Goal: Book appointment/travel/reservation

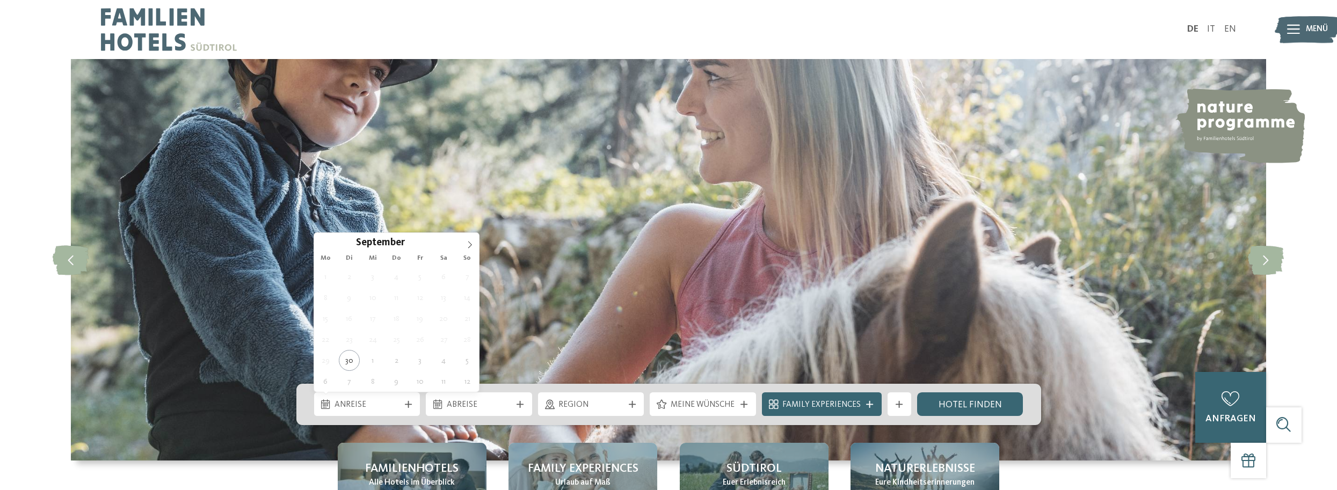
click at [372, 405] on span "Anreise" at bounding box center [366, 405] width 65 height 12
click at [473, 245] on icon at bounding box center [470, 245] width 8 height 8
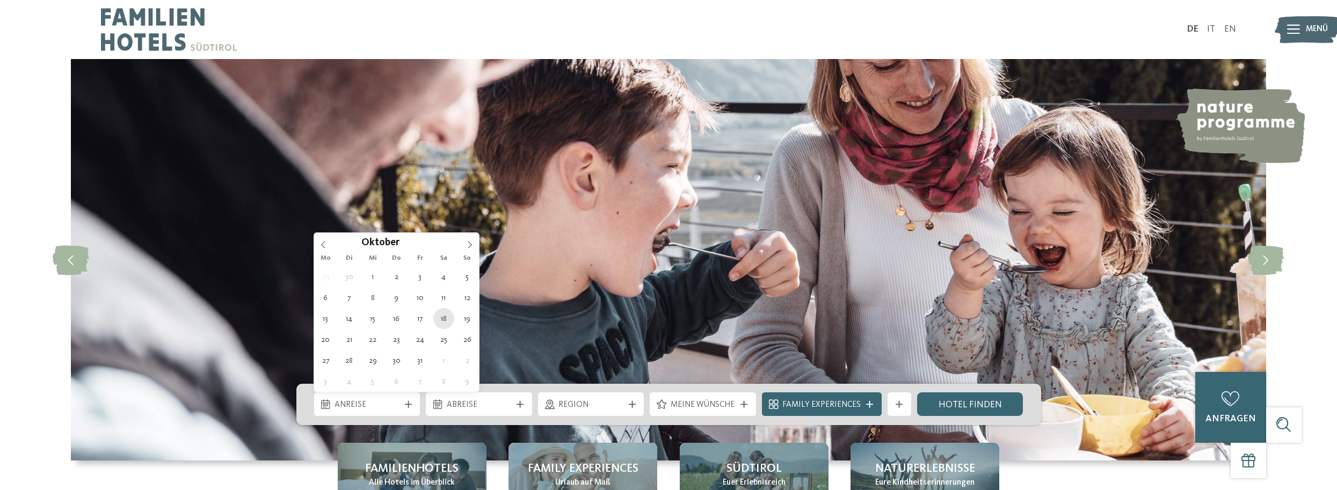
type div "[DATE]"
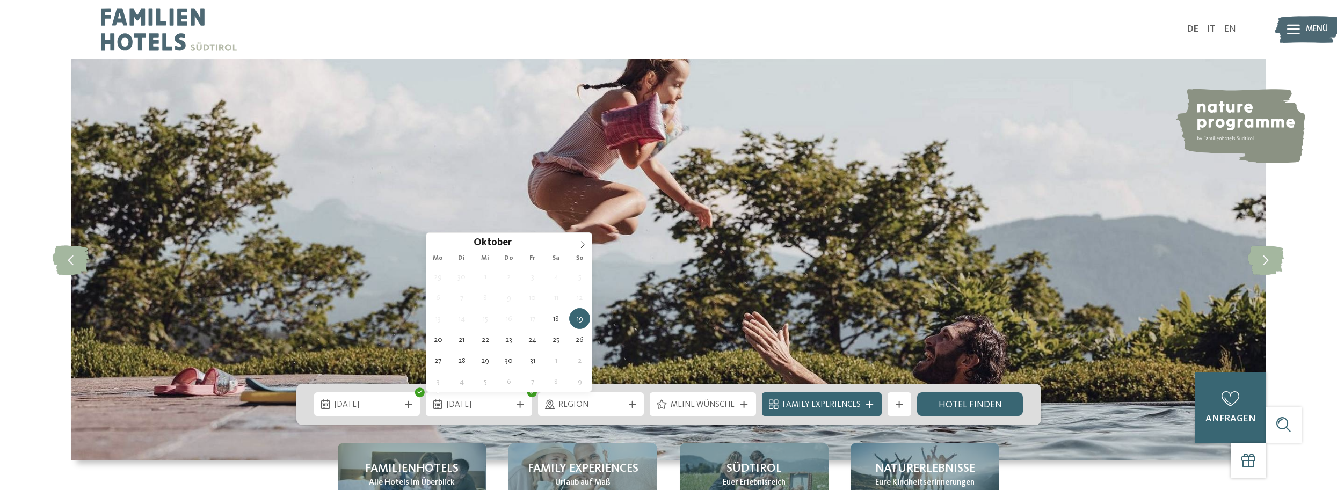
type div "[DATE]"
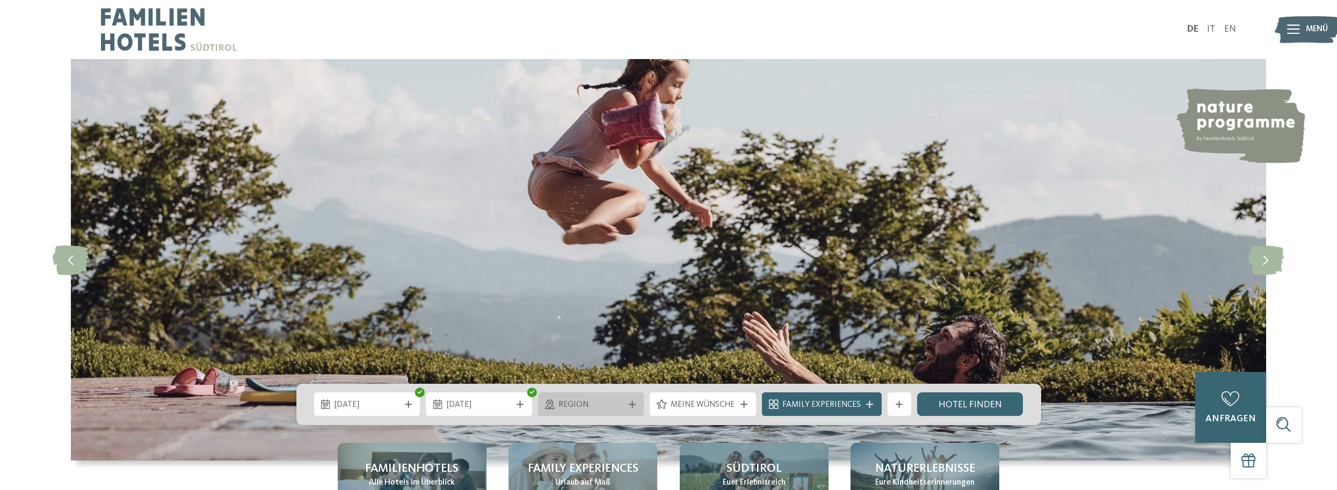
click at [625, 400] on div "Region" at bounding box center [591, 404] width 71 height 13
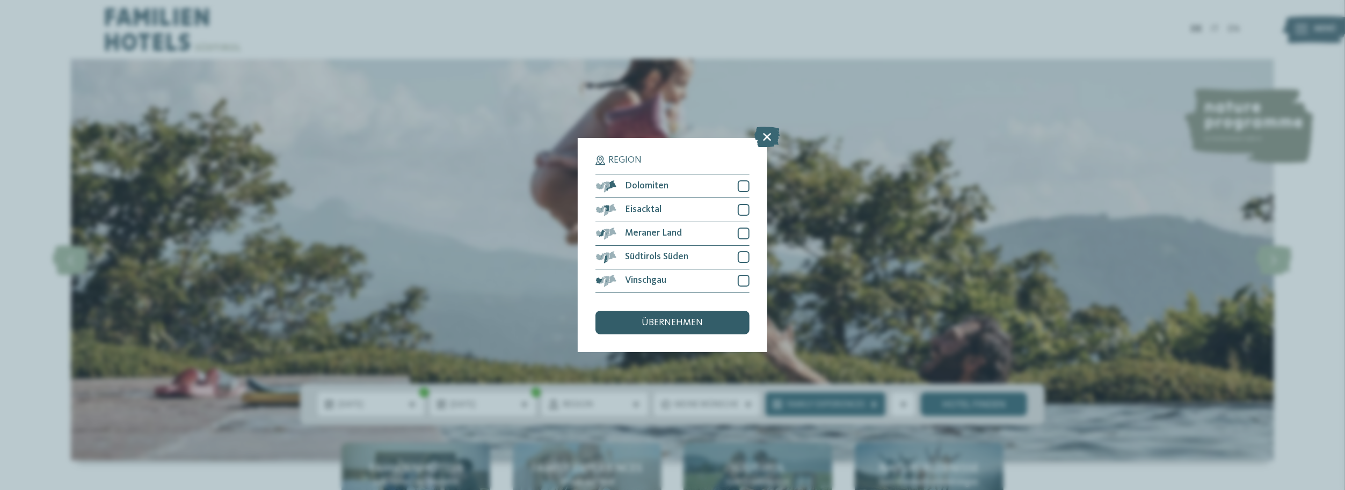
click at [672, 321] on span "übernehmen" at bounding box center [672, 323] width 61 height 10
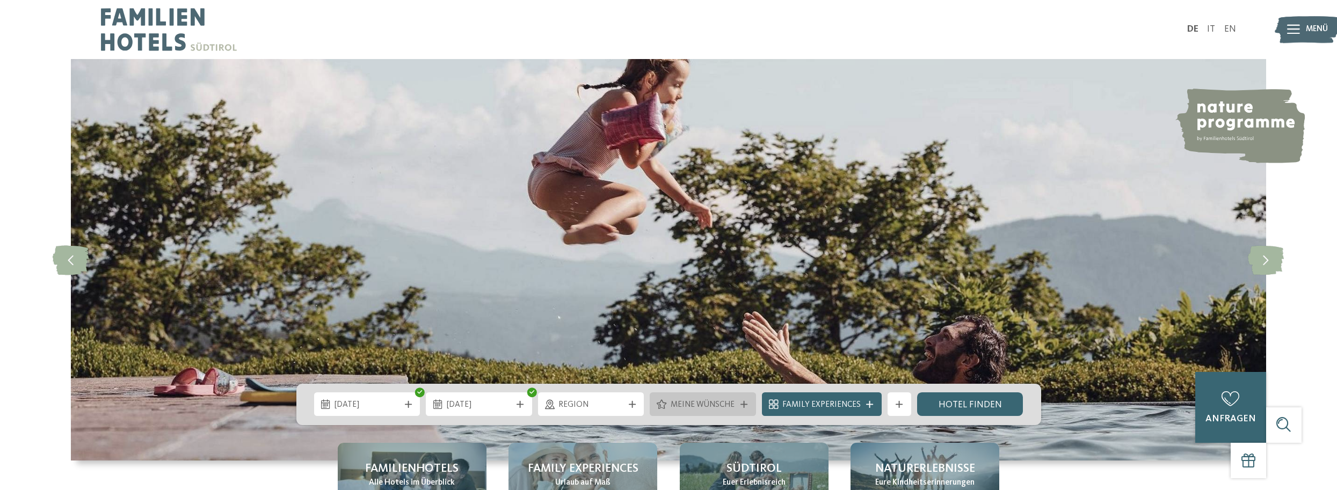
click at [731, 403] on span "Meine Wünsche" at bounding box center [702, 405] width 65 height 12
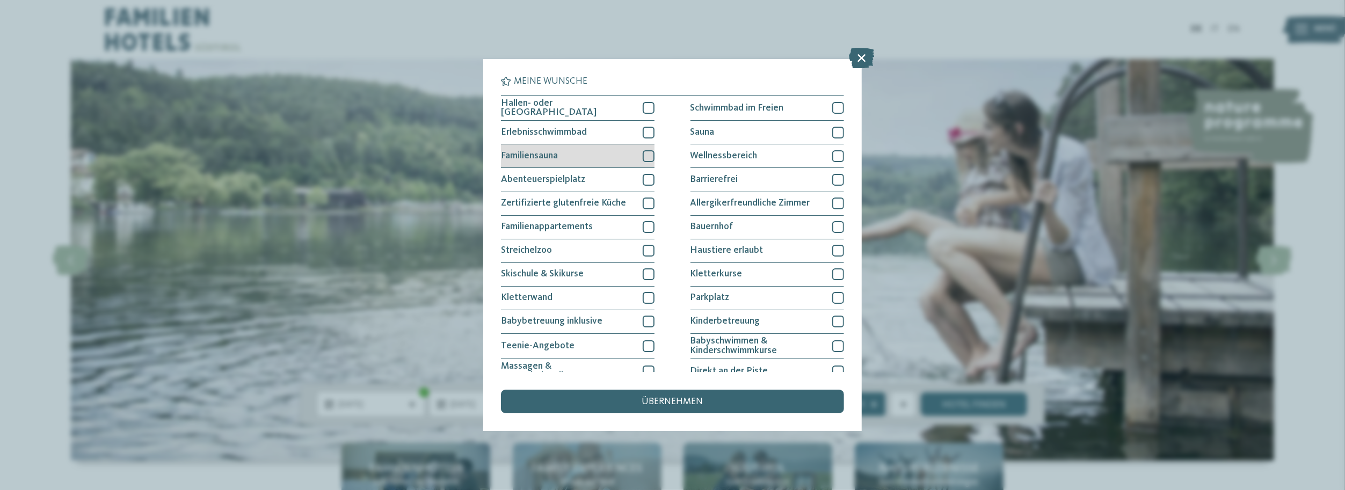
click at [649, 154] on div at bounding box center [649, 156] width 12 height 12
click at [638, 100] on div "Hallen- oder [GEOGRAPHIC_DATA]" at bounding box center [578, 108] width 154 height 25
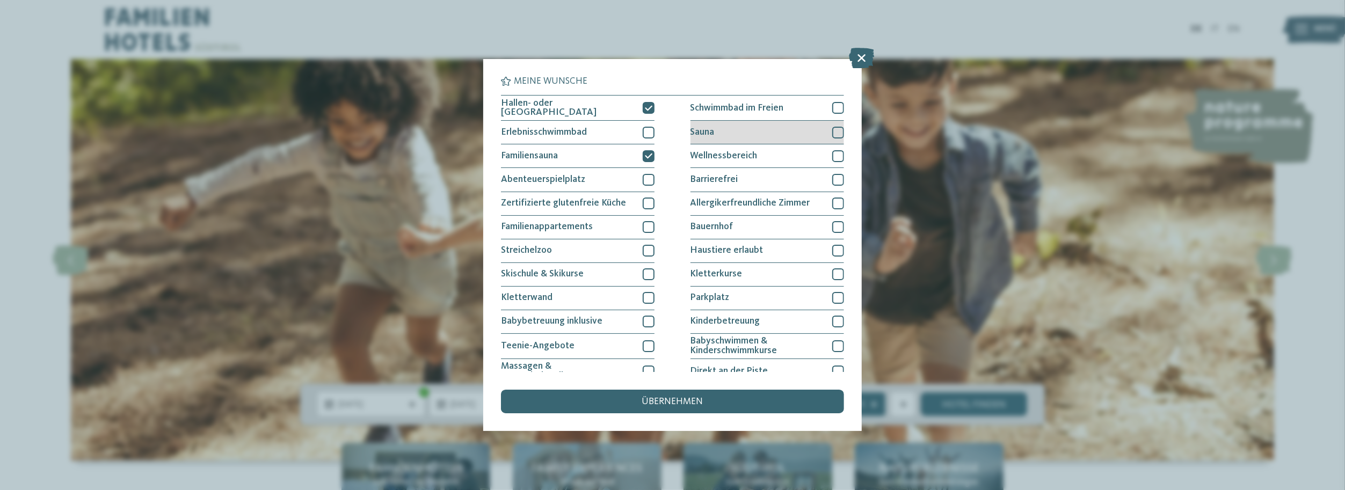
click at [833, 130] on div at bounding box center [838, 133] width 12 height 12
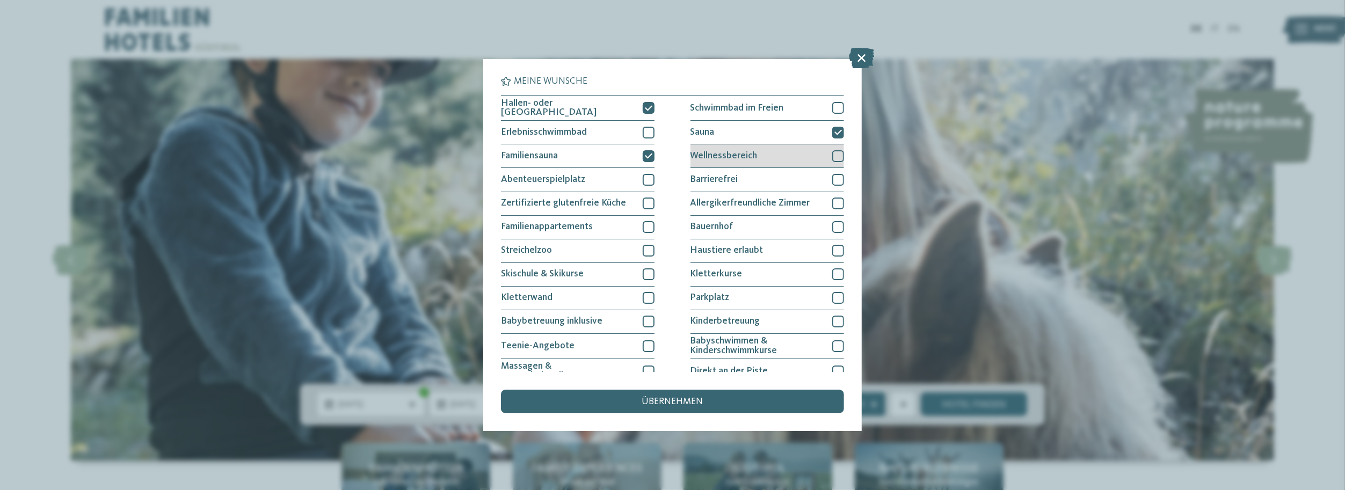
click at [836, 154] on div at bounding box center [838, 156] width 12 height 12
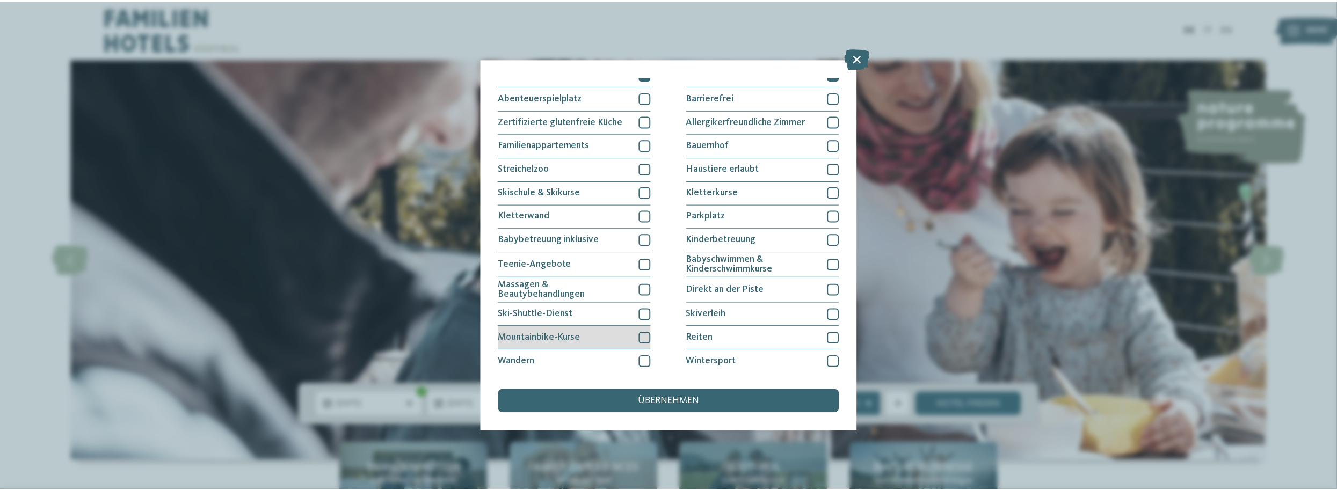
scroll to position [20, 0]
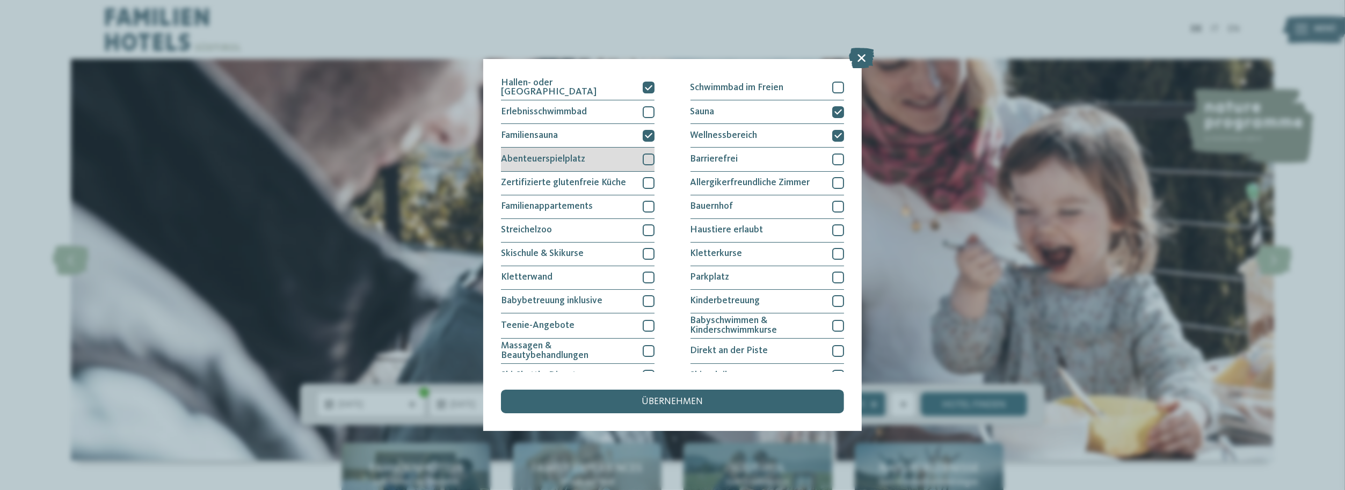
click at [647, 154] on div at bounding box center [649, 160] width 12 height 12
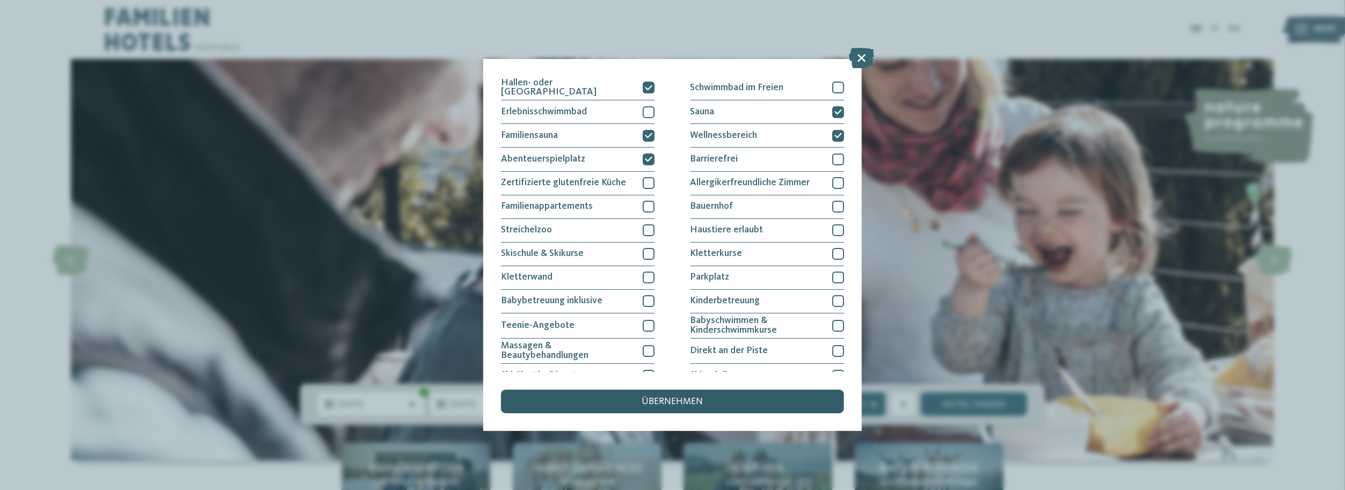
click at [668, 389] on div "Meine Wünsche [GEOGRAPHIC_DATA] Schwimmbad im Freien [GEOGRAPHIC_DATA]" at bounding box center [672, 245] width 342 height 337
click at [667, 397] on span "übernehmen" at bounding box center [672, 402] width 61 height 10
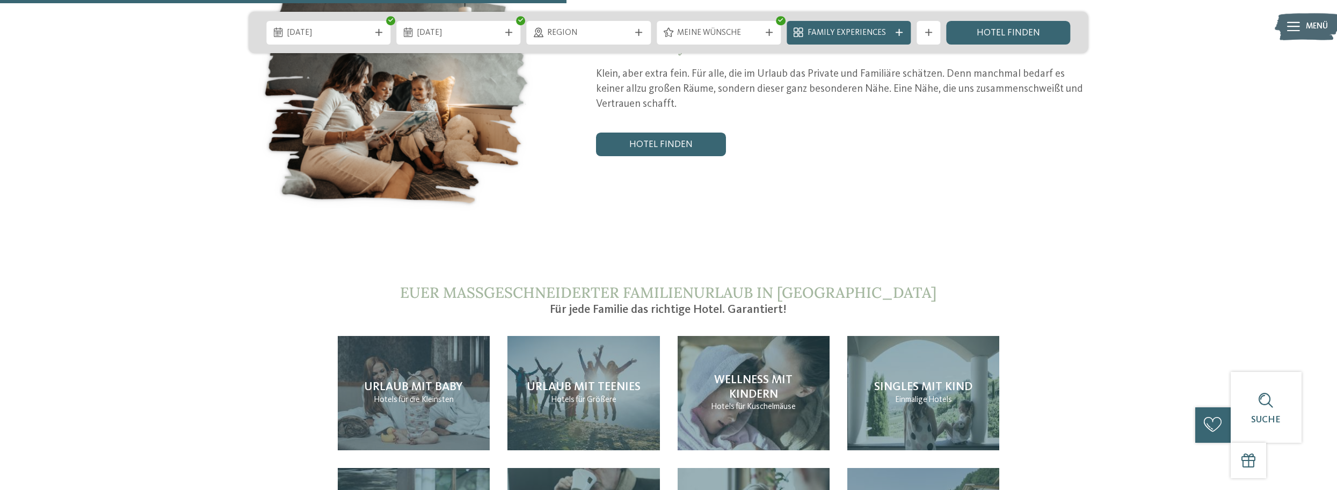
scroll to position [2469, 0]
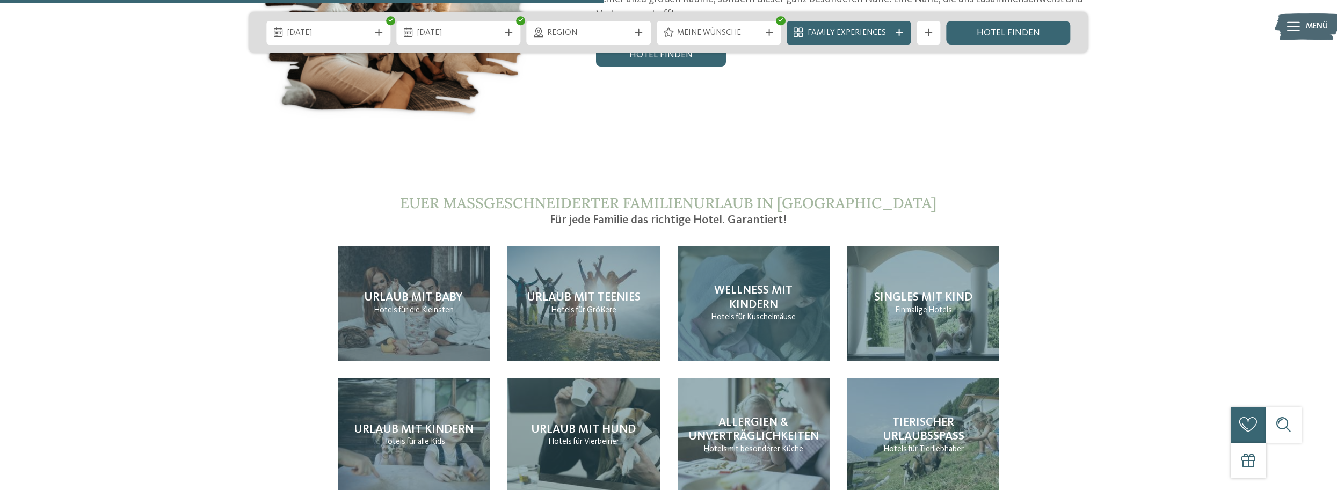
click at [761, 284] on span "Wellness mit Kindern" at bounding box center [753, 297] width 78 height 26
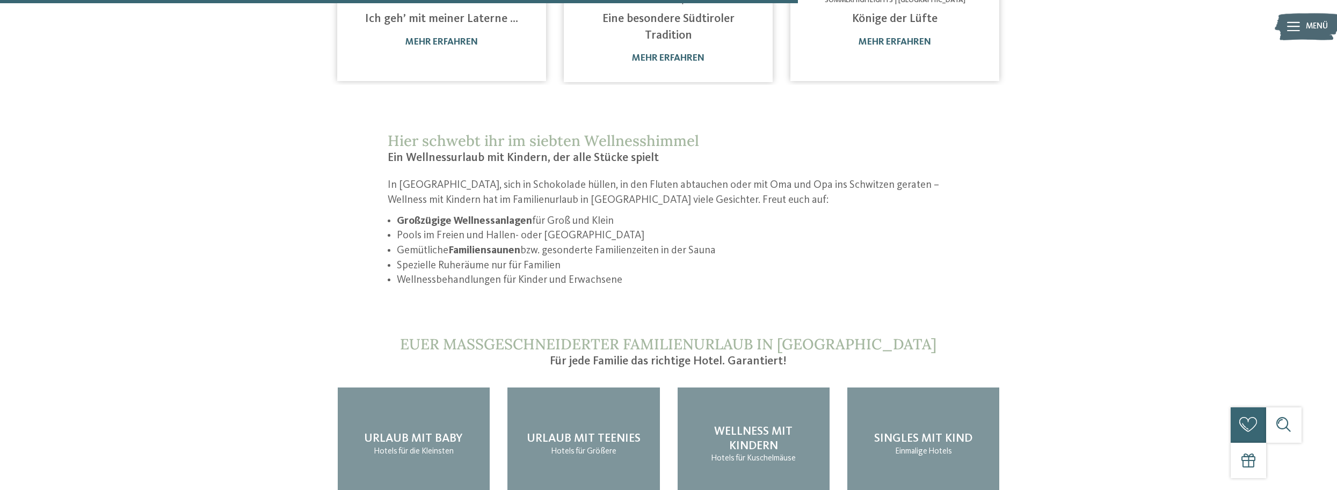
scroll to position [1235, 0]
